Goal: Communication & Community: Answer question/provide support

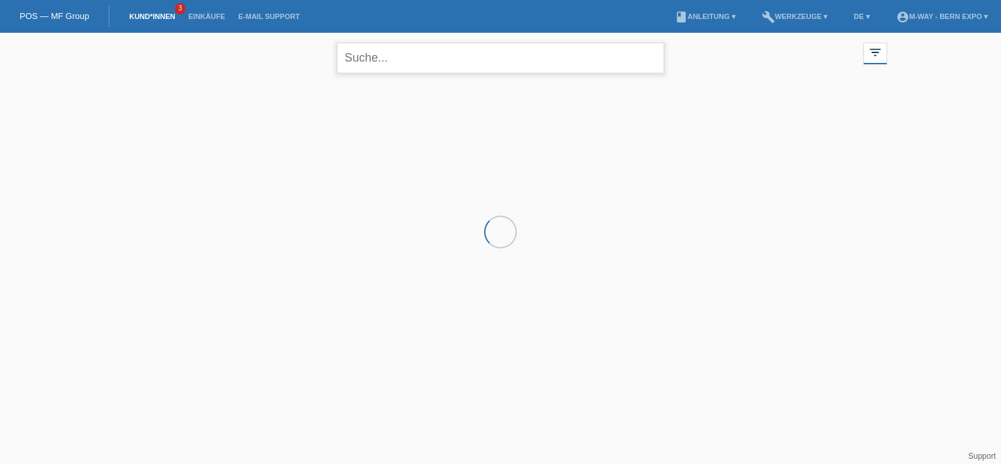
click at [449, 54] on input "text" at bounding box center [500, 58] width 327 height 31
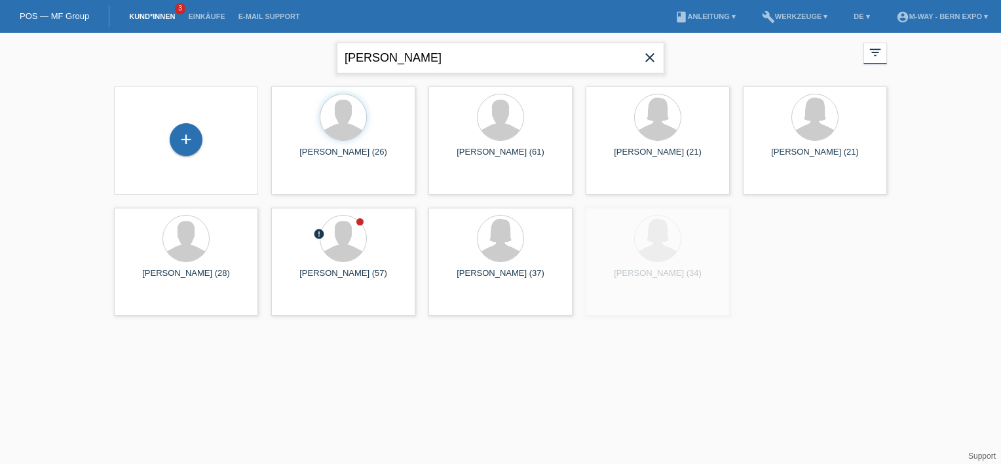
type input "michael scheurer"
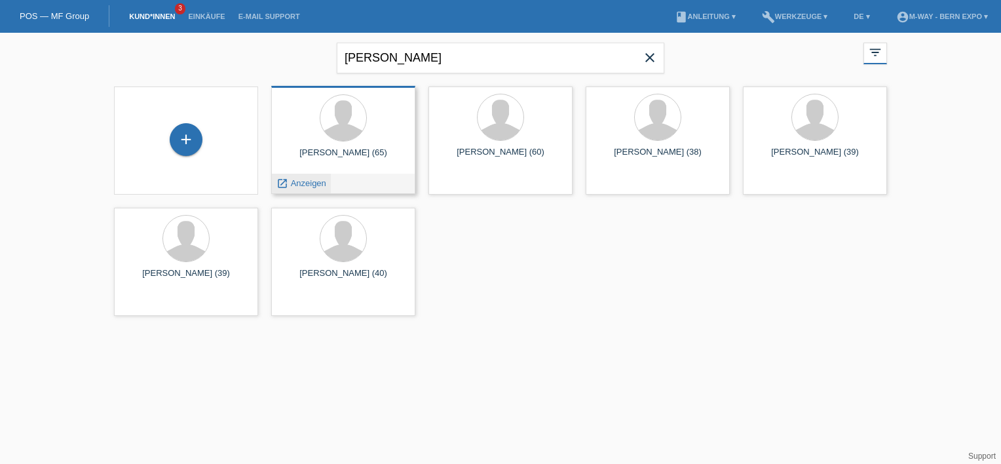
click at [306, 181] on span "Anzeigen" at bounding box center [308, 183] width 35 height 10
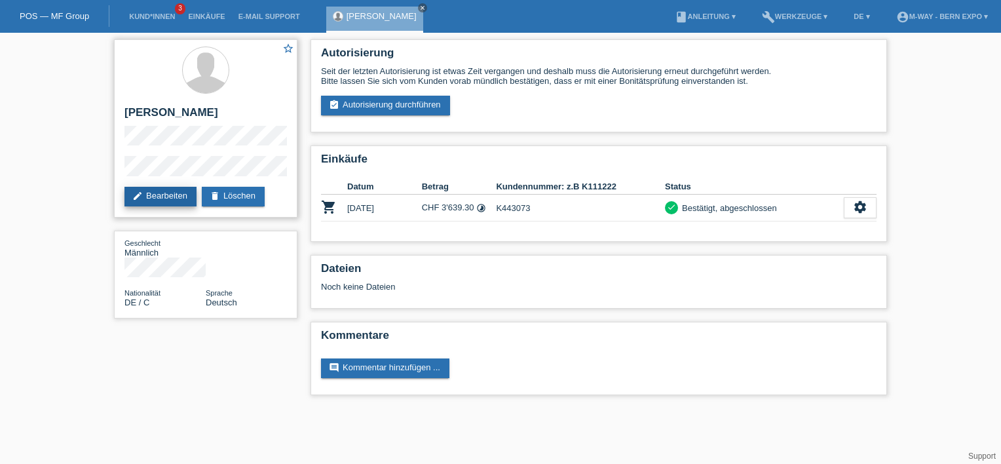
click at [159, 199] on link "edit Bearbeiten" at bounding box center [160, 197] width 72 height 20
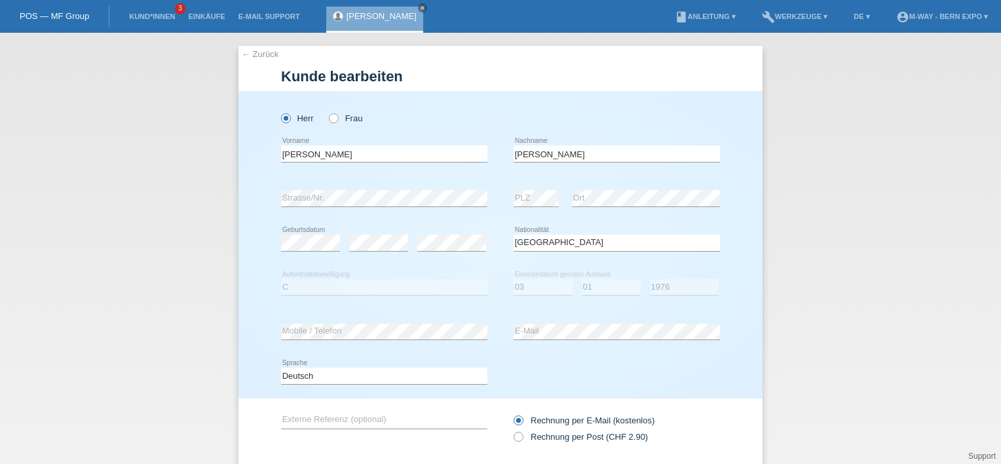
select select "DE"
select select "C"
select select "03"
select select "01"
select select "1976"
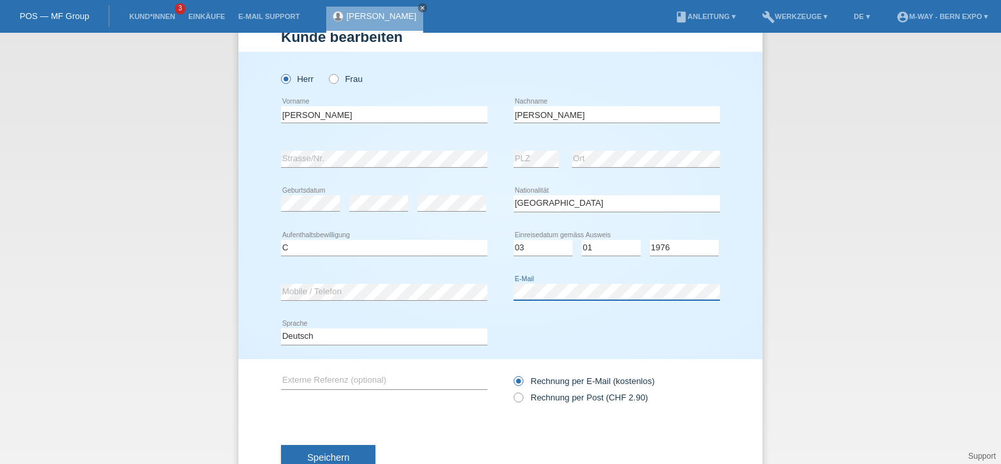
scroll to position [83, 0]
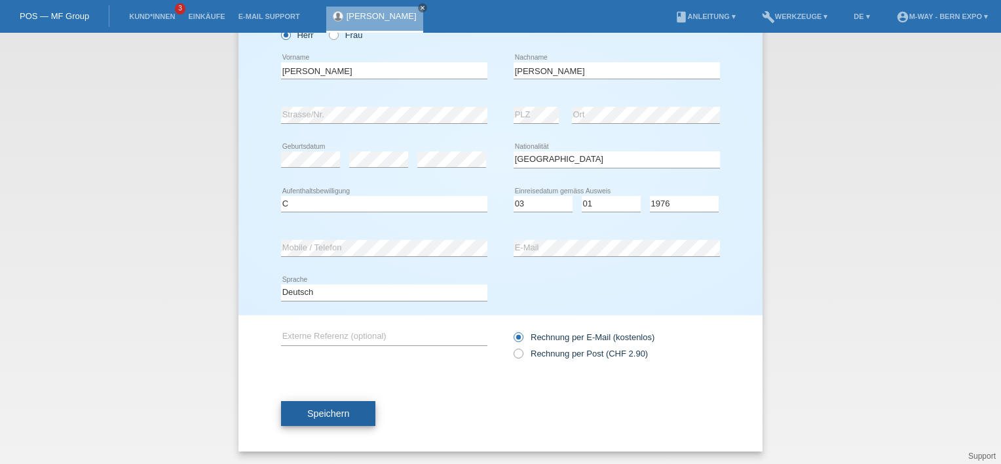
click at [335, 419] on button "Speichern" at bounding box center [328, 413] width 94 height 25
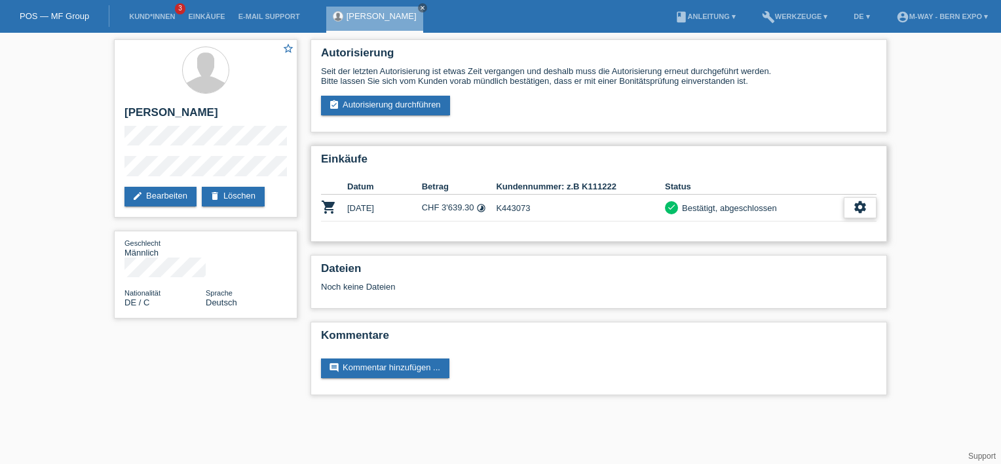
click at [867, 203] on icon "settings" at bounding box center [860, 207] width 14 height 14
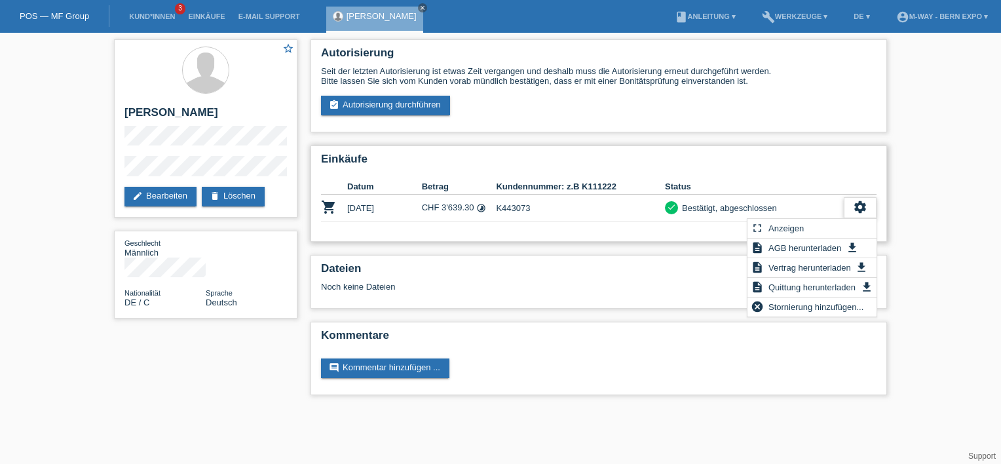
click at [867, 203] on icon "settings" at bounding box center [860, 207] width 14 height 14
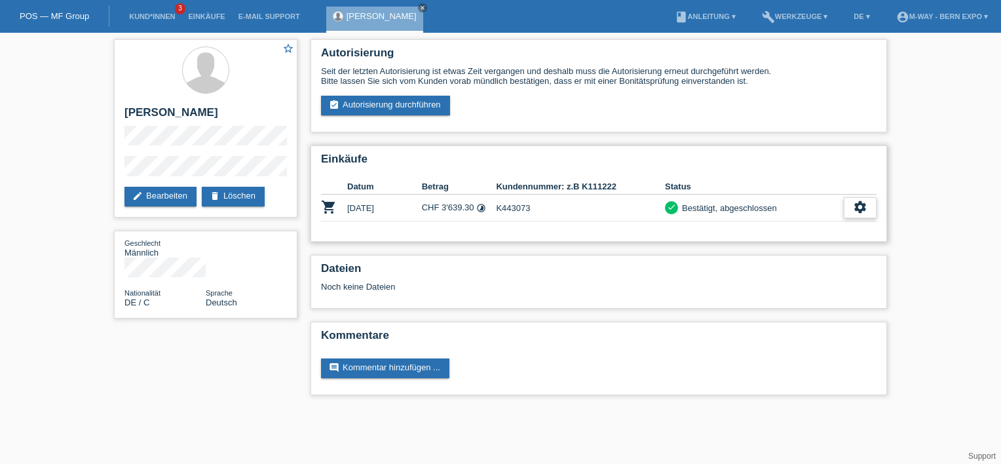
click at [859, 204] on icon "settings" at bounding box center [860, 207] width 14 height 14
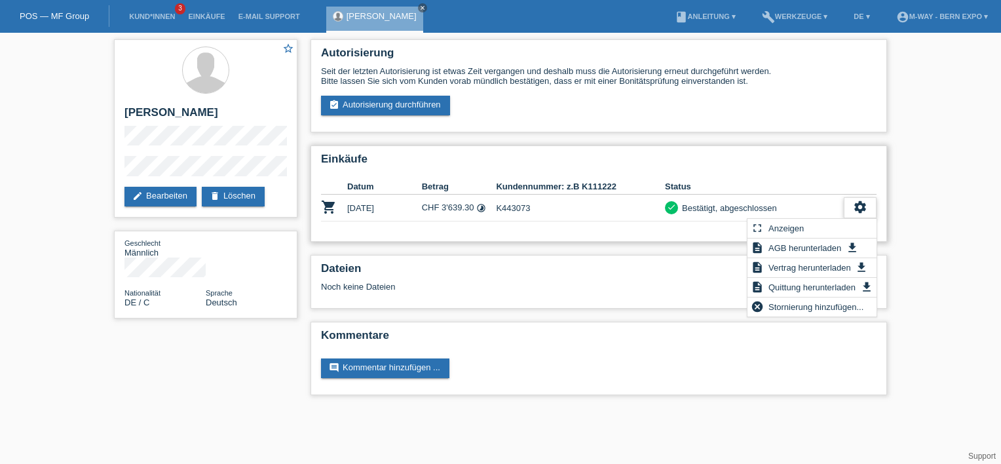
click at [859, 204] on icon "settings" at bounding box center [860, 207] width 14 height 14
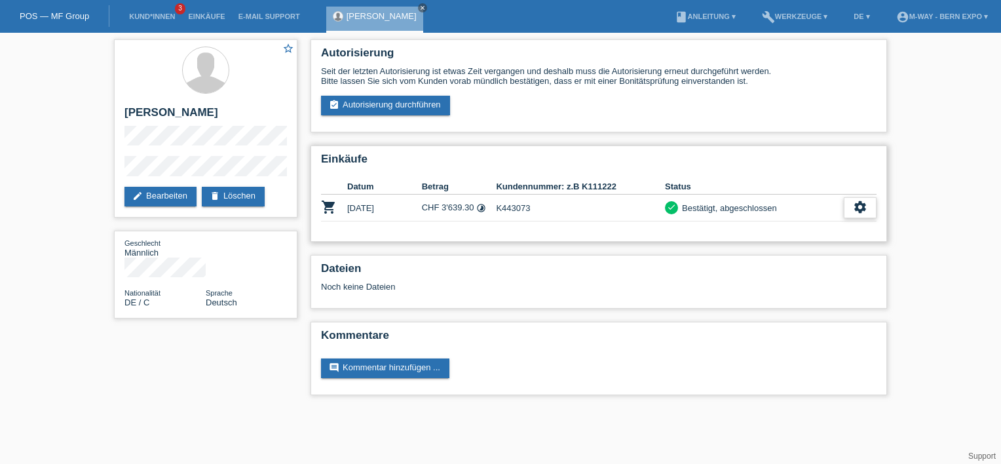
click at [860, 201] on icon "settings" at bounding box center [860, 207] width 14 height 14
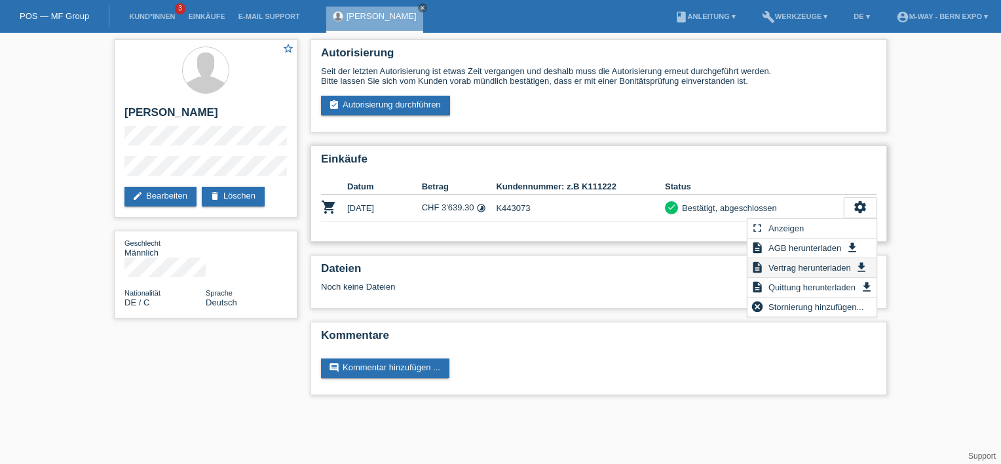
click at [771, 269] on span "Vertrag herunterladen" at bounding box center [809, 267] width 86 height 16
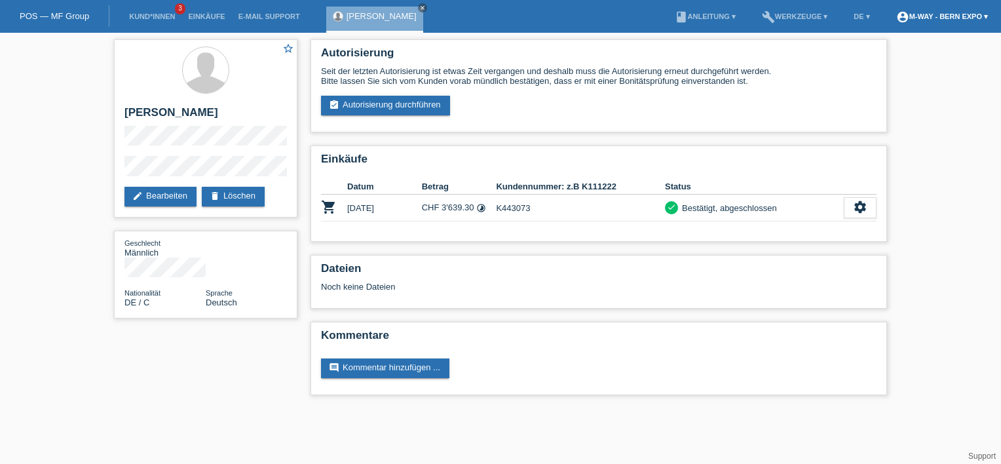
click at [918, 16] on link "account_circle m-way - Bern Expo ▾" at bounding box center [941, 16] width 105 height 8
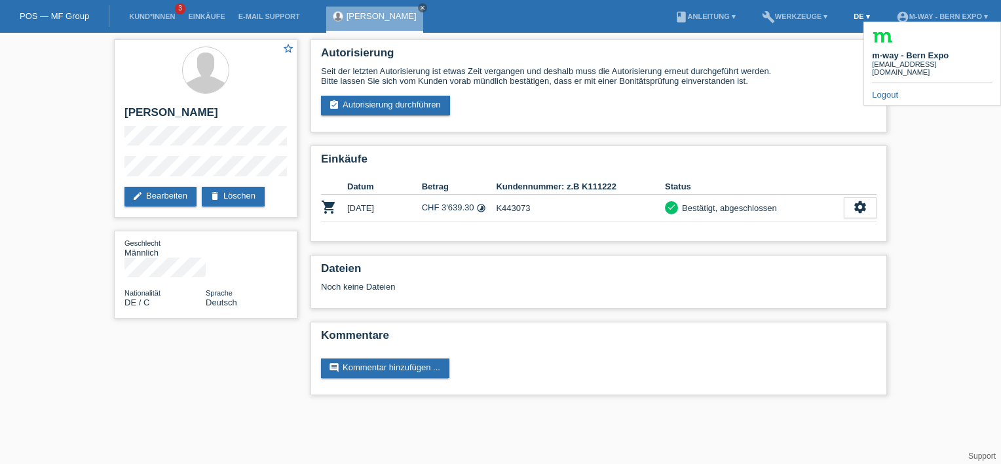
click at [847, 16] on link "DE ▾" at bounding box center [861, 16] width 29 height 8
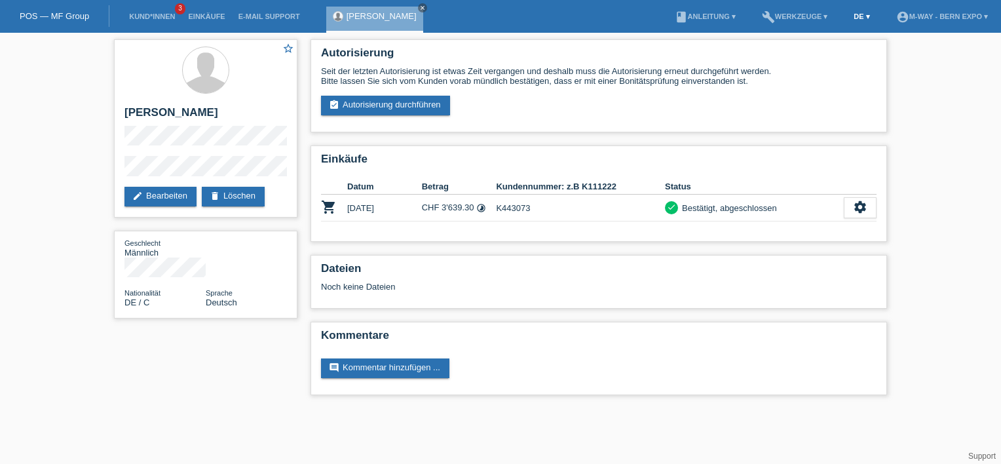
click at [857, 16] on link "DE ▾" at bounding box center [861, 16] width 29 height 8
click at [712, 16] on link "book Anleitung ▾" at bounding box center [705, 16] width 74 height 8
click at [856, 209] on icon "settings" at bounding box center [860, 207] width 14 height 14
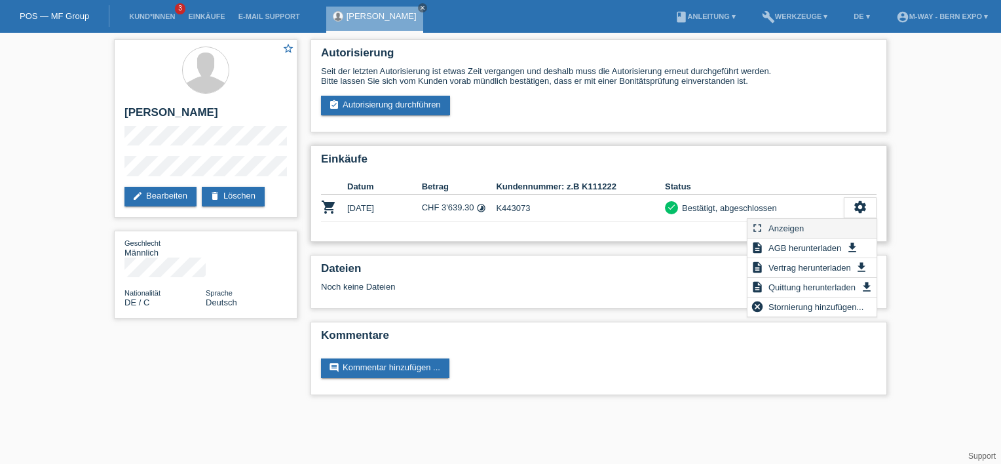
click at [774, 228] on span "Anzeigen" at bounding box center [785, 228] width 39 height 16
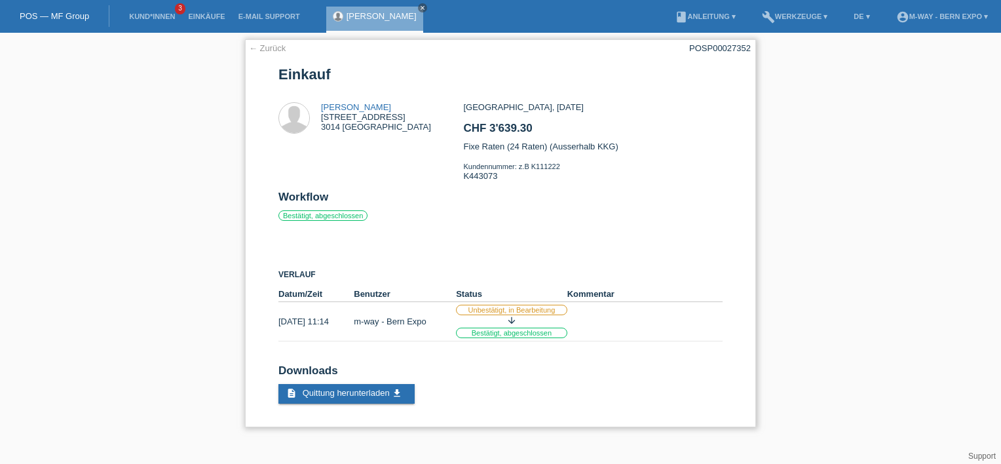
click at [278, 50] on link "← Zurück" at bounding box center [267, 48] width 37 height 10
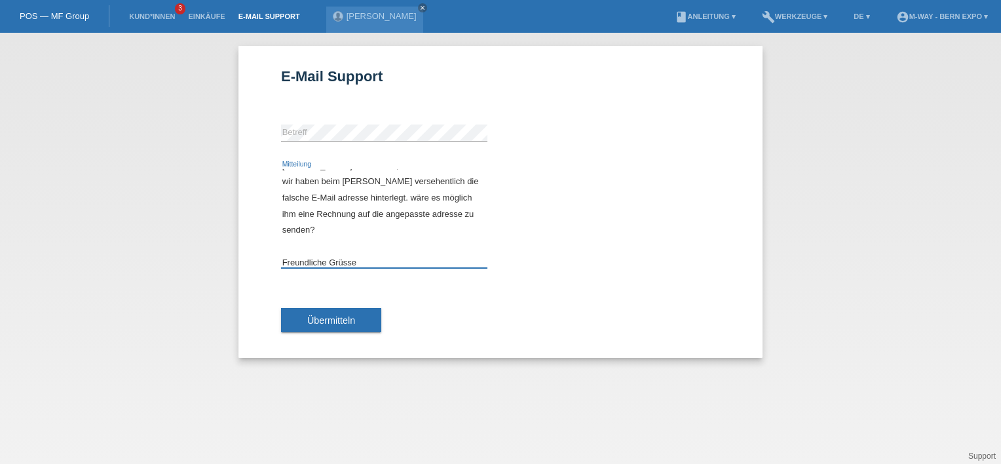
scroll to position [29, 0]
click at [284, 224] on textarea "Hallo zusammen, wir haben beim Herrn Michael Scheurer versehentlich die falsche…" at bounding box center [384, 218] width 206 height 99
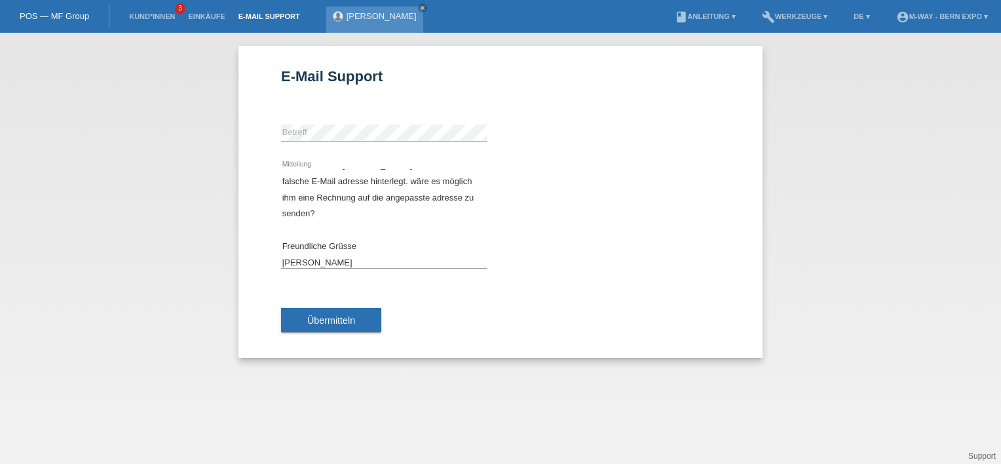
click at [343, 7] on div "Michael Scheurer close" at bounding box center [374, 20] width 97 height 26
click at [291, 223] on textarea "Hallo zusammen, wir haben beim Herrn Michael Scheurer versehentlich die falsche…" at bounding box center [384, 218] width 206 height 99
type textarea "Hallo zusammen, wir haben beim Herrn Michael Scheurer versehentlich die falsche…"
click at [359, 16] on link "[PERSON_NAME]" at bounding box center [381, 16] width 70 height 10
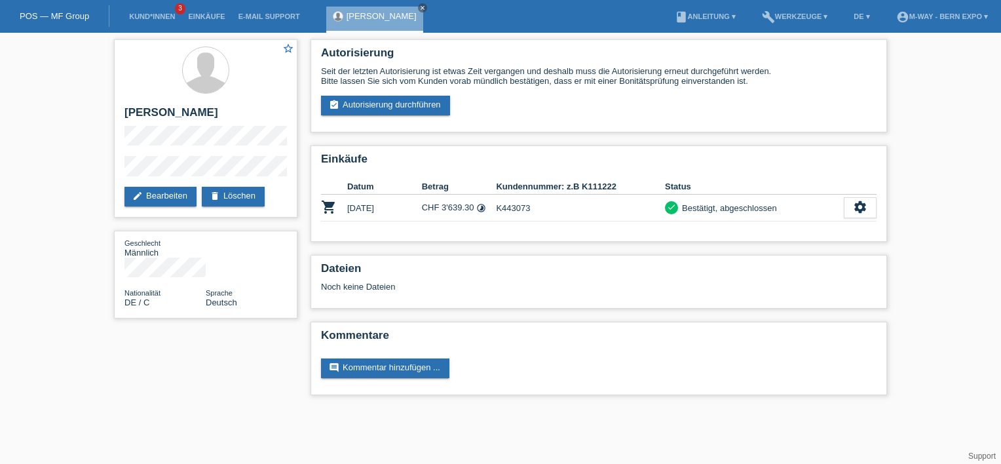
click at [291, 24] on li "E-Mail Support" at bounding box center [269, 16] width 75 height 33
click at [282, 14] on link "E-Mail Support" at bounding box center [269, 16] width 75 height 8
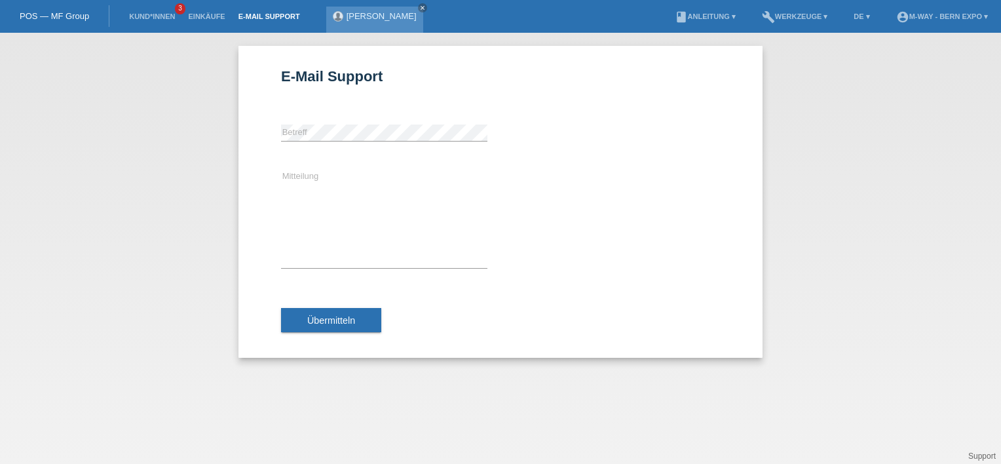
click at [369, 23] on div "Michael Scheurer close" at bounding box center [374, 20] width 97 height 26
click at [358, 27] on div "Michael Scheurer close" at bounding box center [374, 20] width 97 height 26
click at [370, 18] on link "[PERSON_NAME]" at bounding box center [381, 16] width 70 height 10
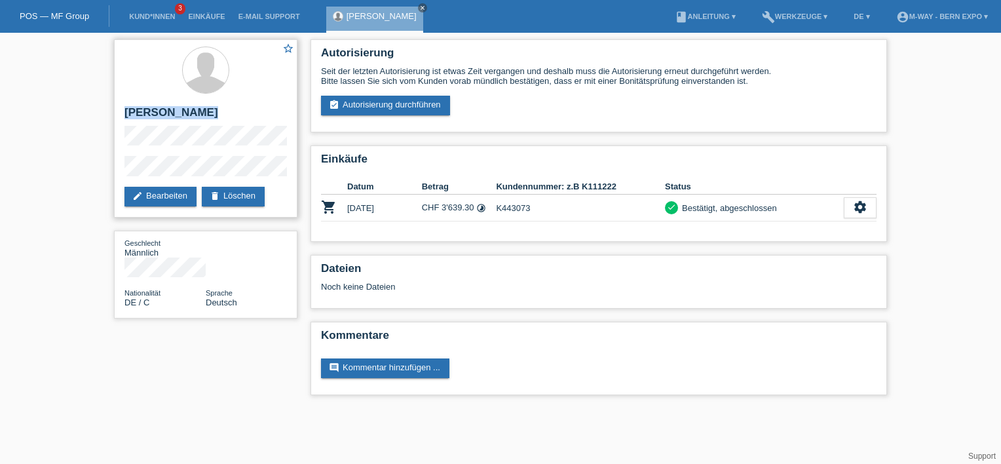
click at [115, 115] on div "star_border [PERSON_NAME] edit Bearbeiten delete Löschen" at bounding box center [205, 128] width 183 height 178
click at [293, 14] on link "E-Mail Support" at bounding box center [269, 16] width 75 height 8
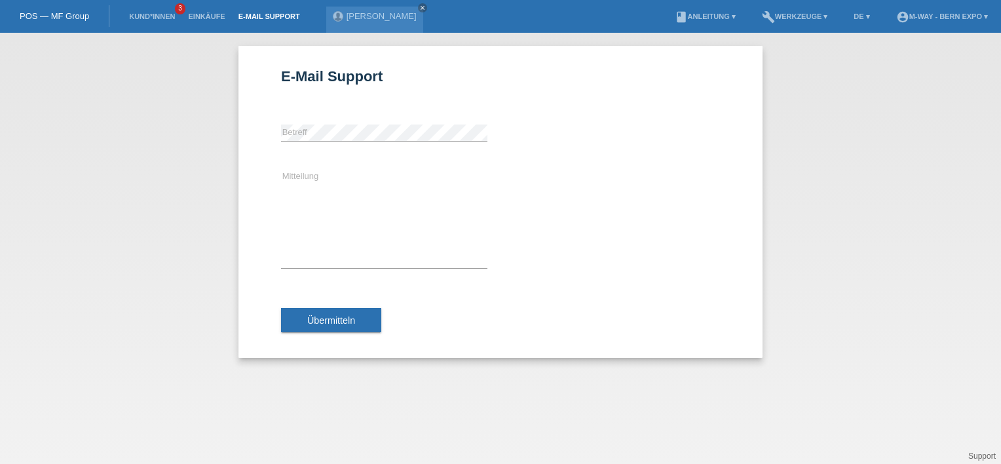
click at [342, 122] on div "error [GEOGRAPHIC_DATA]" at bounding box center [384, 133] width 206 height 45
click at [330, 189] on textarea "Mitteilung" at bounding box center [384, 218] width 206 height 99
click at [346, 199] on textarea "[PERSON_NAME] zusammen, wir haben versehntlich die falsche E-" at bounding box center [384, 218] width 206 height 99
click at [344, 191] on textarea "[PERSON_NAME] zusammen, wir haben versehntlich die falsche E-" at bounding box center [384, 218] width 206 height 99
click at [432, 199] on textarea "[PERSON_NAME] zusammen, wir haben versehentlich die falsche E-" at bounding box center [384, 218] width 206 height 99
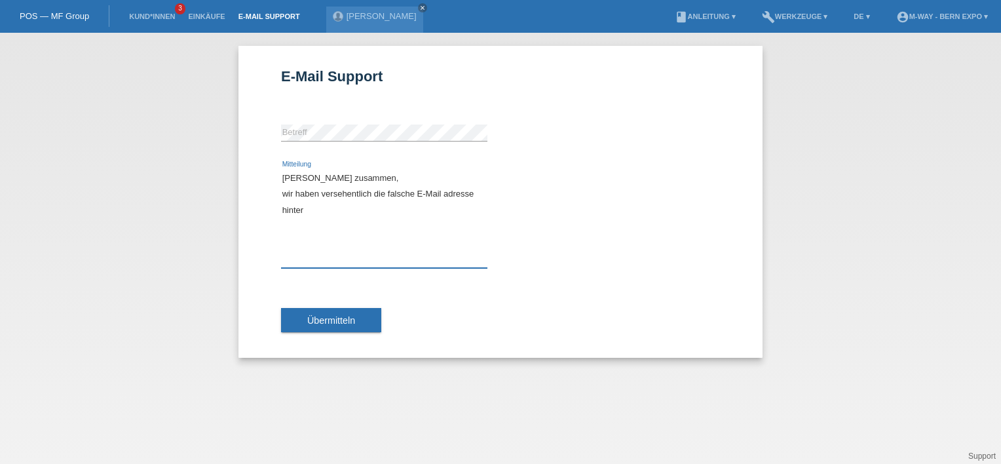
click at [320, 195] on textarea "[PERSON_NAME] zusammen, wir haben versehentlich die falsche E-Mail adresse hint…" at bounding box center [384, 218] width 206 height 99
click at [309, 213] on textarea "[PERSON_NAME] zusammen, wir hatten versehentlich die falsche E-Mail adresse hin…" at bounding box center [384, 218] width 206 height 99
paste textarea "[PERSON_NAME] [STREET_ADDRESS]"
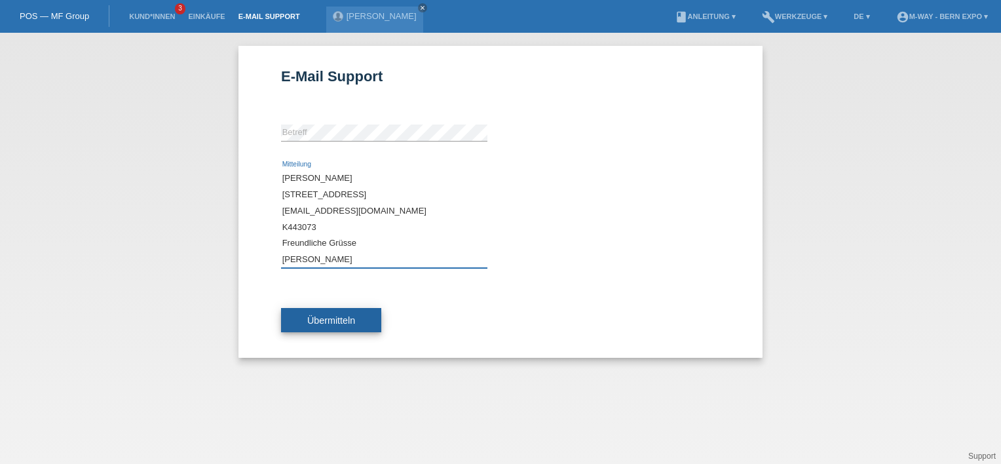
type textarea "[PERSON_NAME] zusammen, wir hatten versehentlich die falsche E-Mail adresse hin…"
click at [364, 322] on button "Übermitteln" at bounding box center [331, 320] width 100 height 25
